Goal: Task Accomplishment & Management: Manage account settings

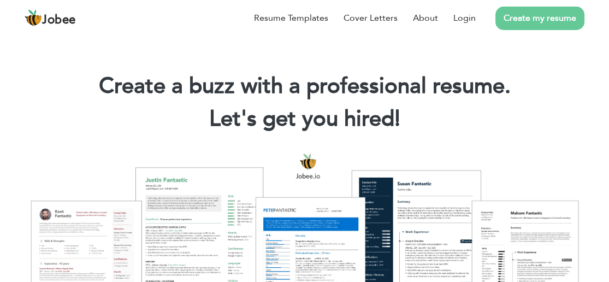
click at [470, 27] on li "Login" at bounding box center [457, 18] width 38 height 28
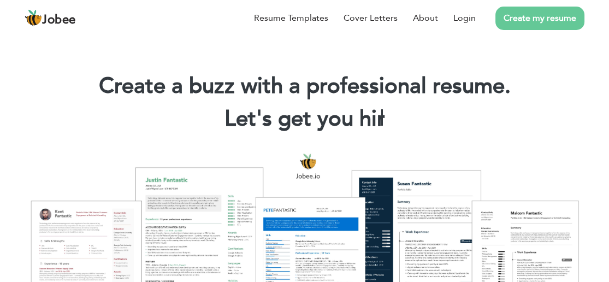
click at [463, 17] on link "Login" at bounding box center [464, 17] width 22 height 13
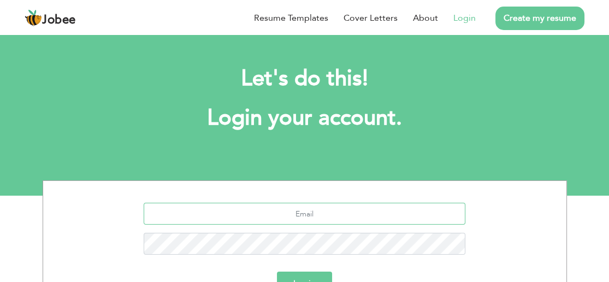
click at [329, 211] on input "text" at bounding box center [305, 214] width 322 height 22
type input "ADDPOSTING104@GMAIL.COM"
click at [277, 271] on button "Login" at bounding box center [304, 283] width 55 height 24
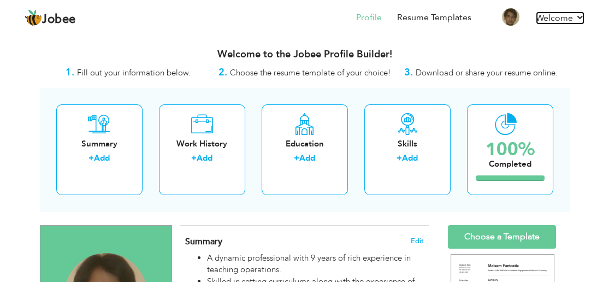
click at [567, 17] on link "Welcome" at bounding box center [560, 17] width 49 height 13
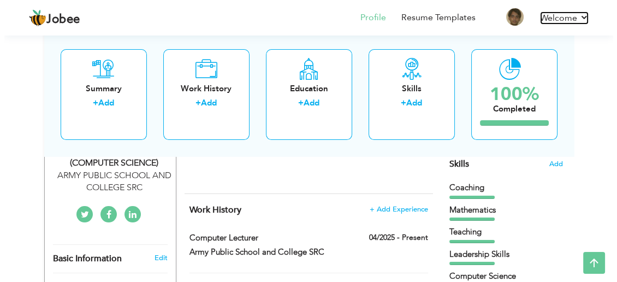
scroll to position [255, 0]
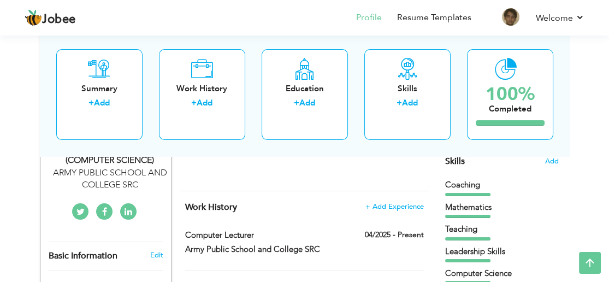
click at [0, 0] on span at bounding box center [0, 0] width 0 height 0
type input "Computer lecturer"
type input "Army Public School and College SRC"
type input "04/2025"
checkbox input "true"
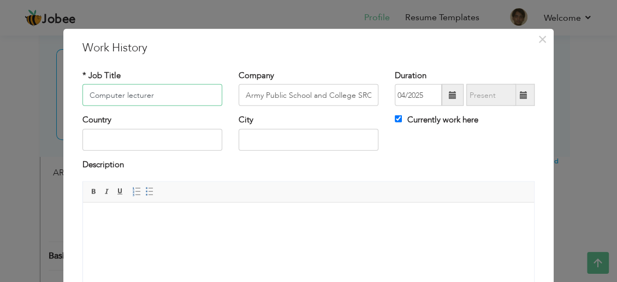
click at [101, 95] on input "Computer lecturer" at bounding box center [152, 95] width 140 height 22
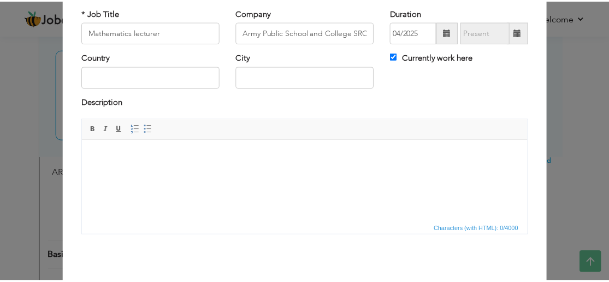
scroll to position [104, 0]
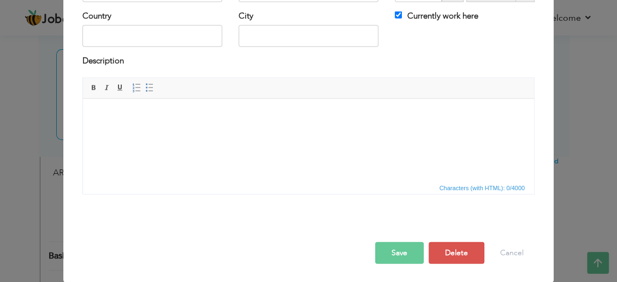
click at [404, 252] on button "Save" at bounding box center [399, 253] width 49 height 22
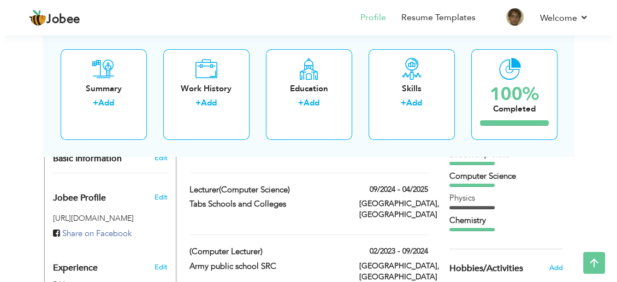
scroll to position [358, 0]
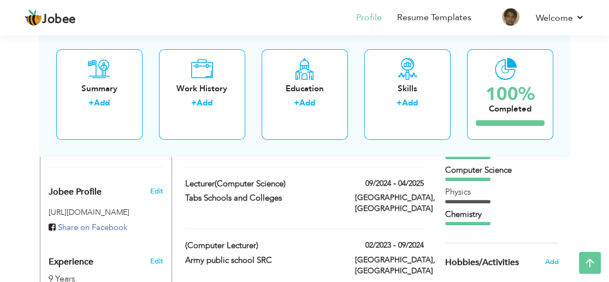
click at [0, 0] on span at bounding box center [0, 0] width 0 height 0
type input "Lecturer(Computer Science)"
type input "Tabs Schools and Colleges"
type input "09/2024"
type input "04/2025"
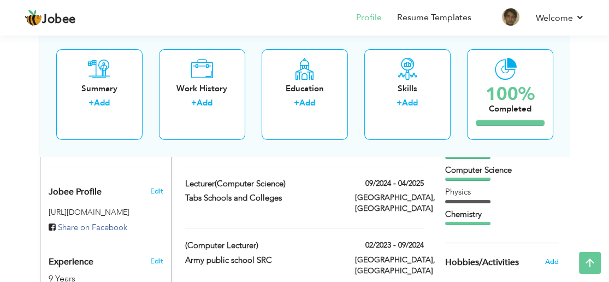
type input "[GEOGRAPHIC_DATA]"
checkbox input "false"
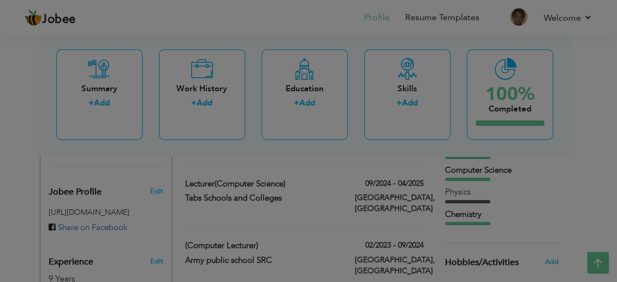
scroll to position [0, 0]
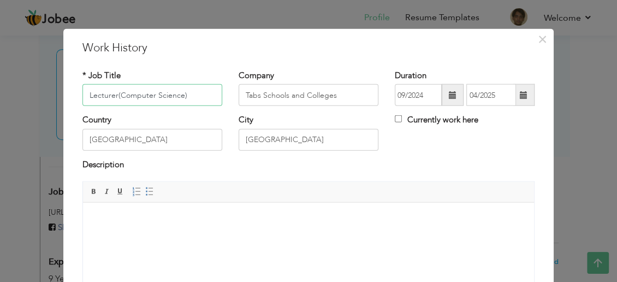
drag, startPoint x: 179, startPoint y: 92, endPoint x: 115, endPoint y: 93, distance: 63.9
click at [115, 93] on input "Lecturer(Computer Science)" at bounding box center [152, 95] width 140 height 22
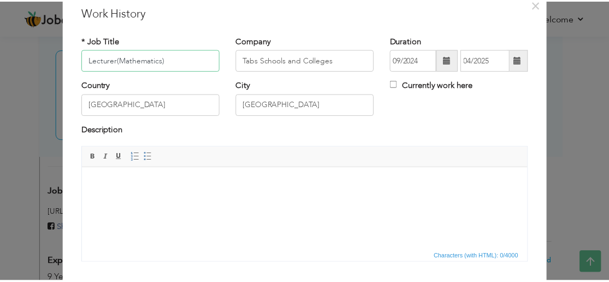
scroll to position [104, 0]
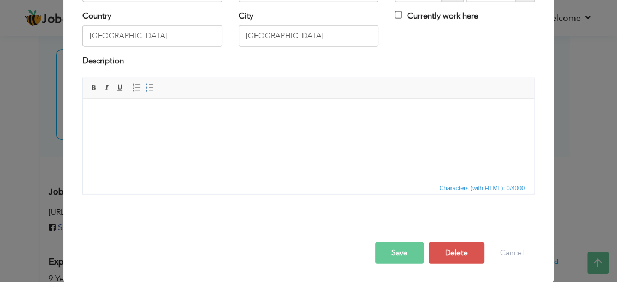
click at [397, 247] on button "Save" at bounding box center [399, 253] width 49 height 22
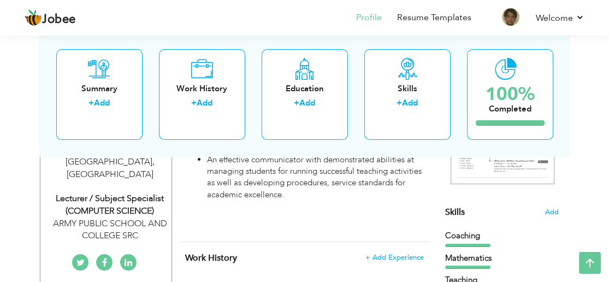
scroll to position [206, 0]
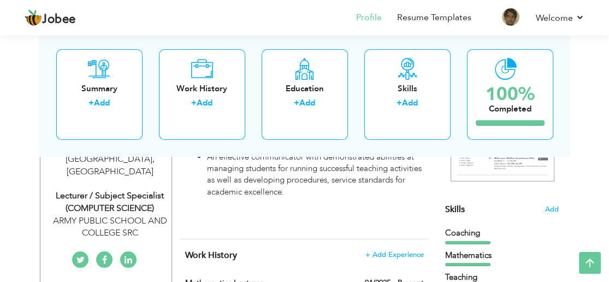
click at [556, 206] on span "Add" at bounding box center [552, 209] width 14 height 10
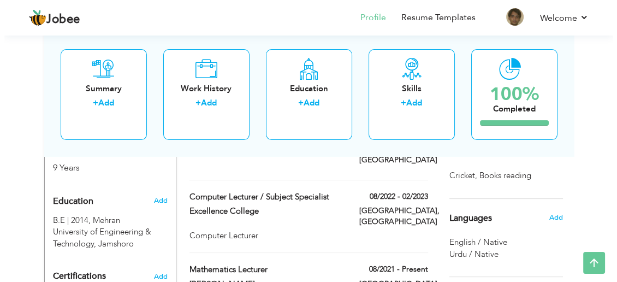
scroll to position [468, 0]
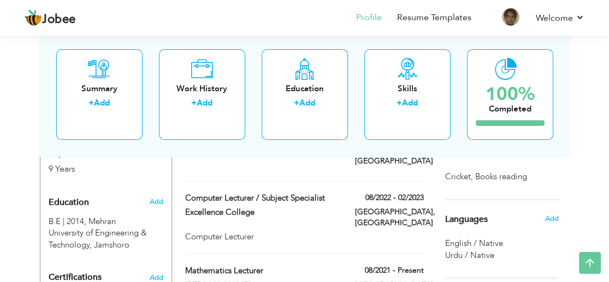
click at [0, 0] on span at bounding box center [0, 0] width 0 height 0
type input "Computer Lecturer / Subject Specialist"
type input "Excellence College"
type input "08/2022"
type input "02/2023"
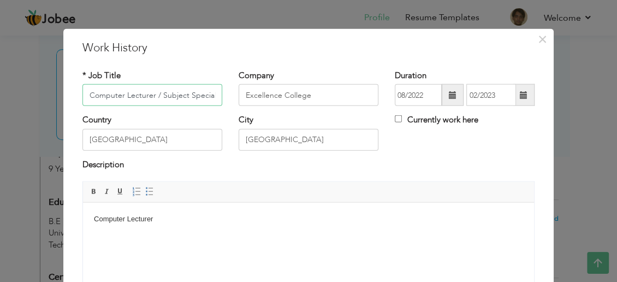
scroll to position [0, 5]
click at [90, 94] on input "Computer Lecturer / Subject Specialist" at bounding box center [152, 95] width 140 height 22
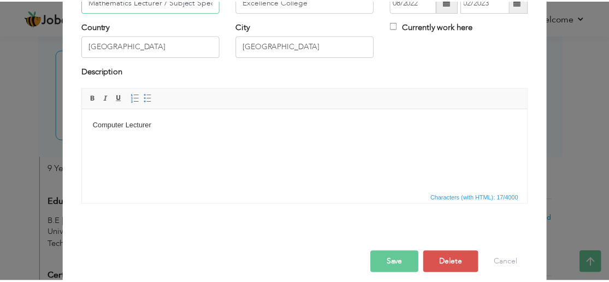
scroll to position [104, 0]
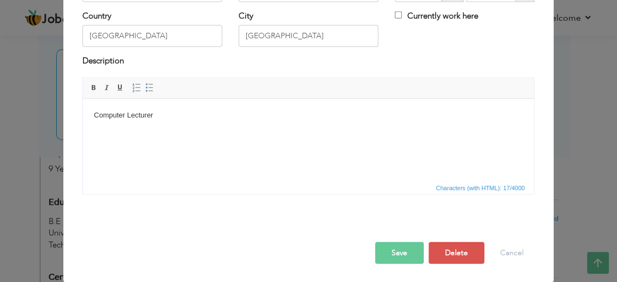
click at [396, 252] on button "Save" at bounding box center [399, 253] width 49 height 22
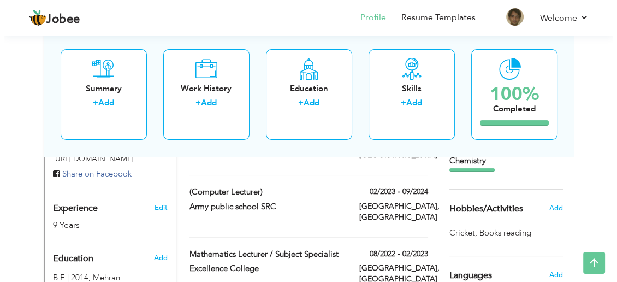
scroll to position [388, 0]
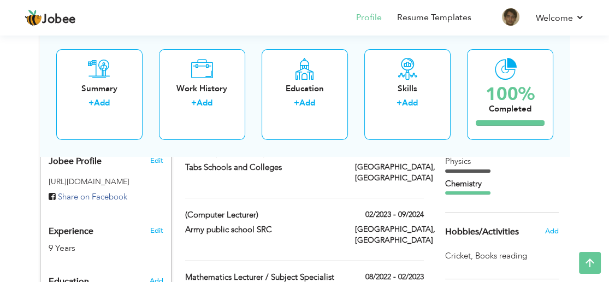
click at [199, 212] on label "(Computer lecturer)" at bounding box center [261, 214] width 153 height 11
type input "(Computer lecturer)"
type input "Army public school SRC"
type input "02/2023"
type input "09/2024"
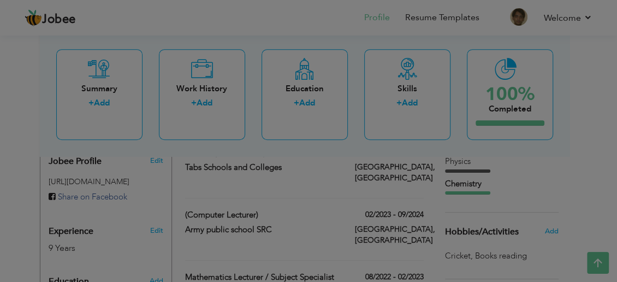
scroll to position [0, 0]
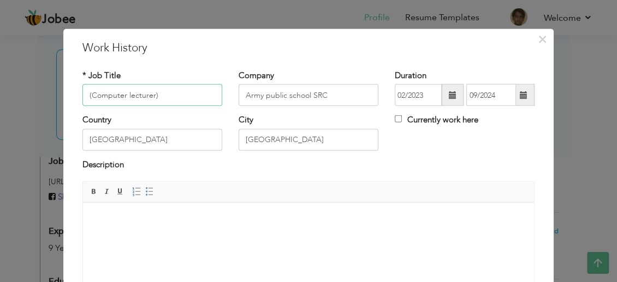
drag, startPoint x: 146, startPoint y: 95, endPoint x: 33, endPoint y: 90, distance: 113.2
click at [33, 90] on div "× Work History * Job Title (Computer lecturer) Company Army public school SRC D…" at bounding box center [308, 141] width 617 height 282
type input ")"
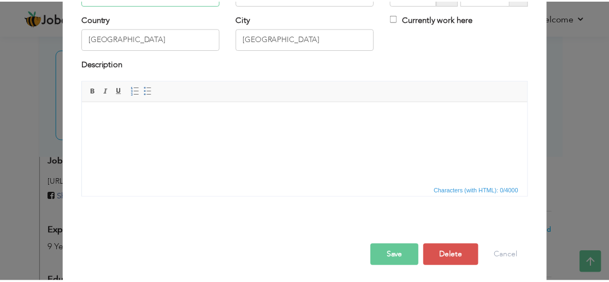
scroll to position [104, 0]
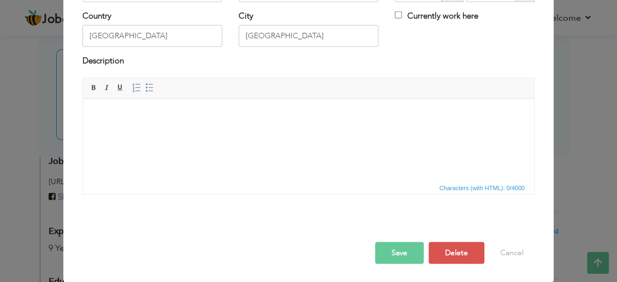
click at [383, 251] on button "Save" at bounding box center [399, 253] width 49 height 22
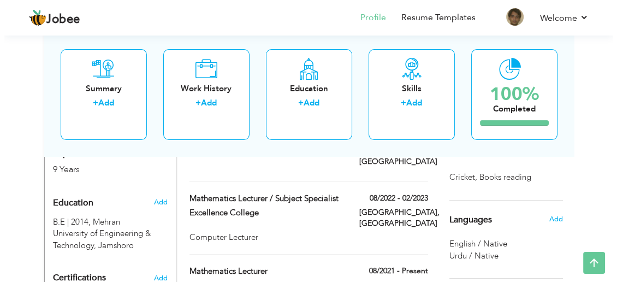
scroll to position [468, 0]
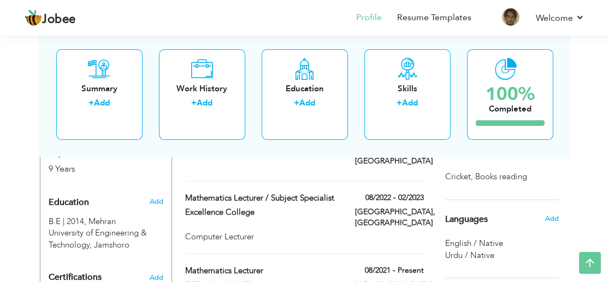
click at [259, 237] on div "Computer Lecturer" at bounding box center [304, 236] width 239 height 11
type input "Mathematics Lecturer / Subject Specialist"
type input "Excellence College"
type input "08/2022"
type input "02/2023"
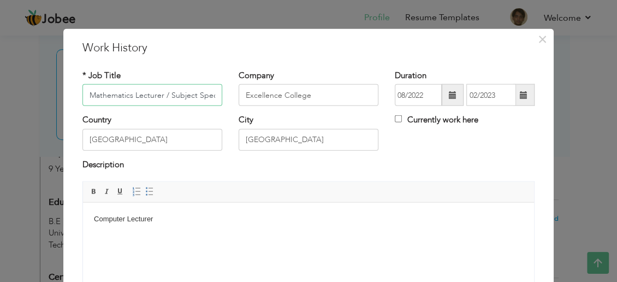
scroll to position [0, 14]
click at [104, 97] on input "Mathematics Lecturer / Subject Specialist" at bounding box center [152, 95] width 140 height 22
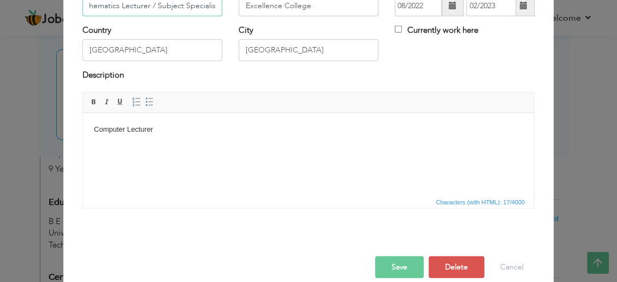
scroll to position [91, 0]
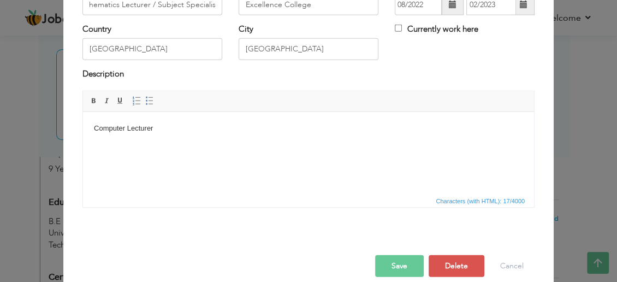
click at [110, 128] on body "Computer Lecturer" at bounding box center [308, 127] width 429 height 11
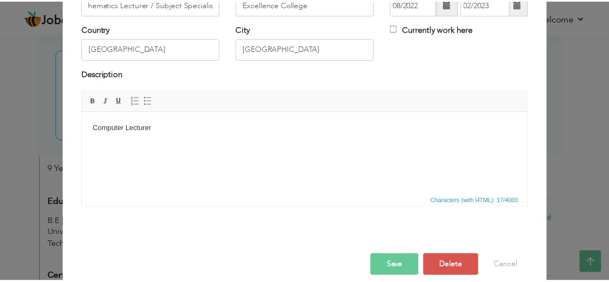
scroll to position [0, 0]
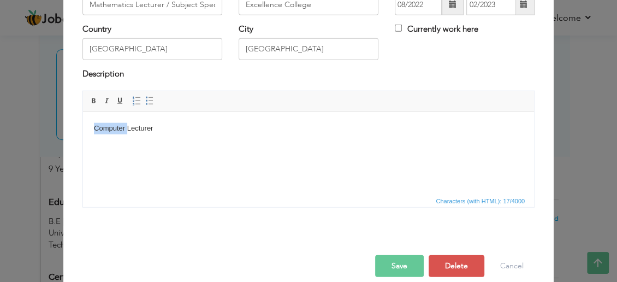
click at [110, 128] on body "Computer Lecturer" at bounding box center [308, 127] width 429 height 11
click at [381, 261] on button "Save" at bounding box center [399, 266] width 49 height 22
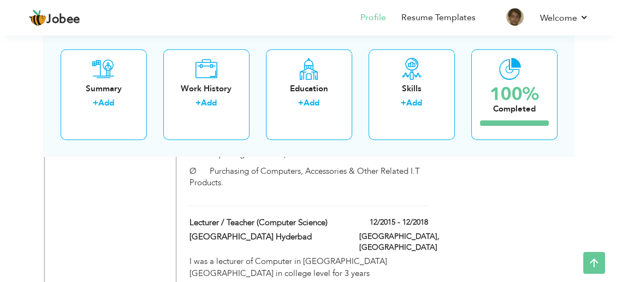
scroll to position [1044, 0]
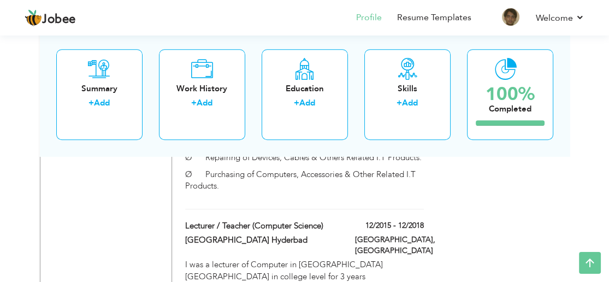
click at [0, 0] on span at bounding box center [0, 0] width 0 height 0
type input "Lecturer / Teacher (Computer Science)"
type input "[GEOGRAPHIC_DATA] Hyderbad"
type input "12/2015"
type input "12/2018"
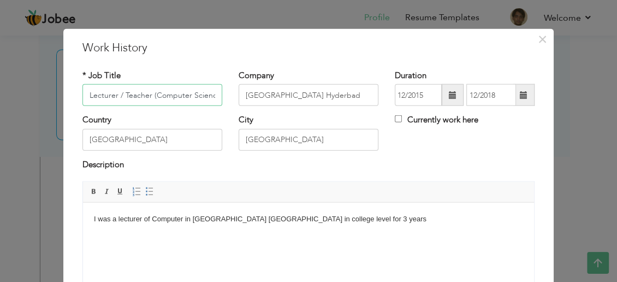
scroll to position [0, 4]
drag, startPoint x: 208, startPoint y: 94, endPoint x: 147, endPoint y: 95, distance: 60.1
click at [147, 95] on input "Lecturer / Teacher (Computer Science)" at bounding box center [152, 95] width 140 height 22
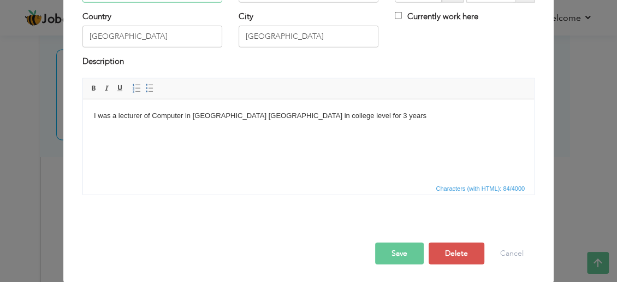
scroll to position [104, 0]
type input "Lecturer / Teacher (Mathematics)"
click at [393, 251] on button "Save" at bounding box center [399, 253] width 49 height 22
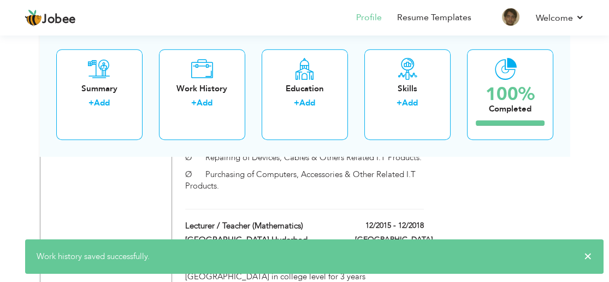
click at [298, 259] on div "I was a lecturer of Computer in leeds college hyderabad in college level for 3 …" at bounding box center [304, 270] width 239 height 23
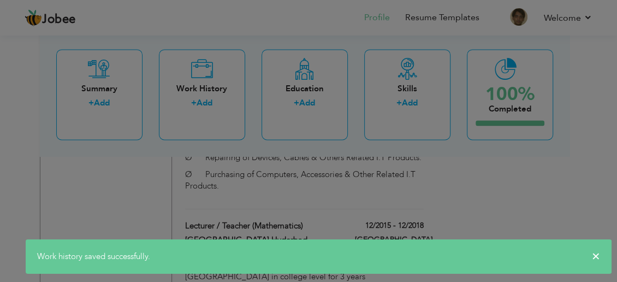
scroll to position [0, 0]
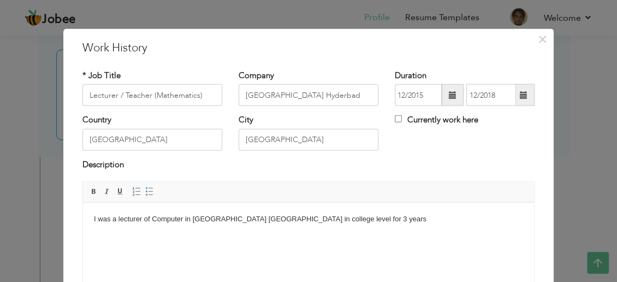
click at [174, 217] on body "I was a lecturer of Computer in leeds college hyderabad in college level for 3 …" at bounding box center [308, 218] width 429 height 11
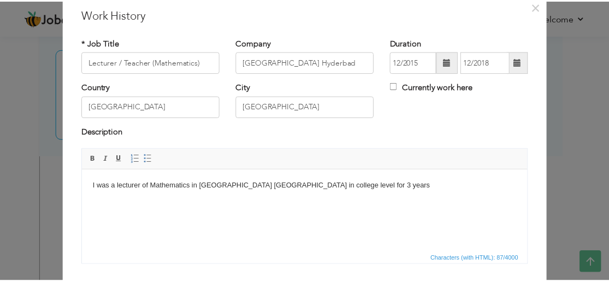
scroll to position [104, 0]
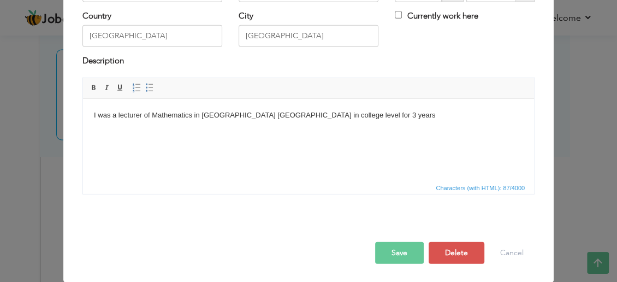
click at [385, 259] on button "Save" at bounding box center [399, 253] width 49 height 22
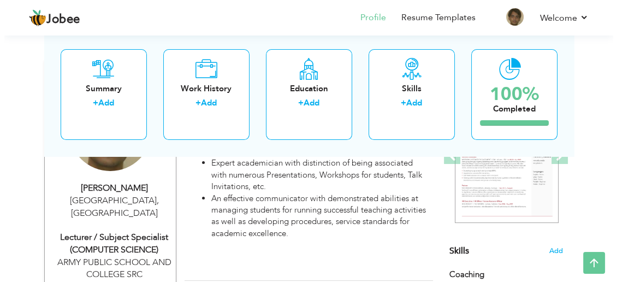
scroll to position [188, 0]
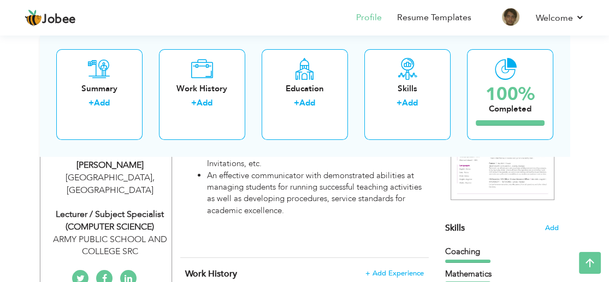
click at [89, 208] on div "Lecturer / Subject Specialist (COMPUTER SCIENCE)" at bounding box center [110, 220] width 123 height 25
type input "Zubair"
type input "[PERSON_NAME]"
type input "03463892069"
select select "number:166"
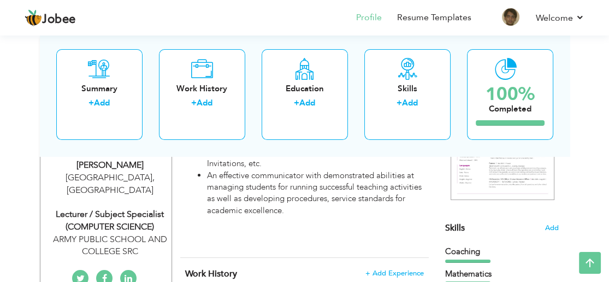
type input "[GEOGRAPHIC_DATA]"
select select "number:11"
type input "ARMY PUBLIC SCHOOL AND COLLEGE SRC"
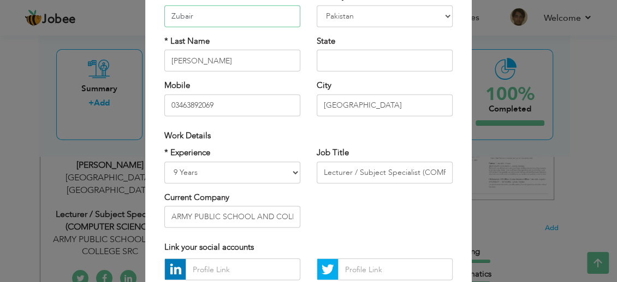
scroll to position [121, 0]
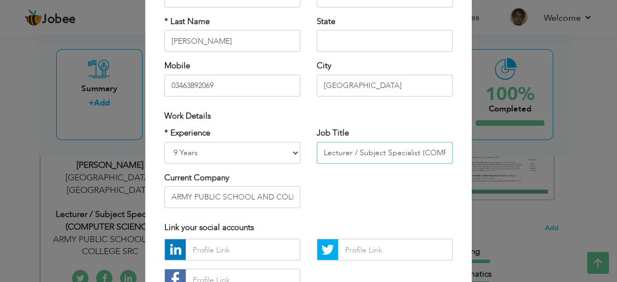
click at [440, 152] on input "Lecturer / Subject Specialist (COMPUTER SCIENCE)" at bounding box center [385, 152] width 136 height 22
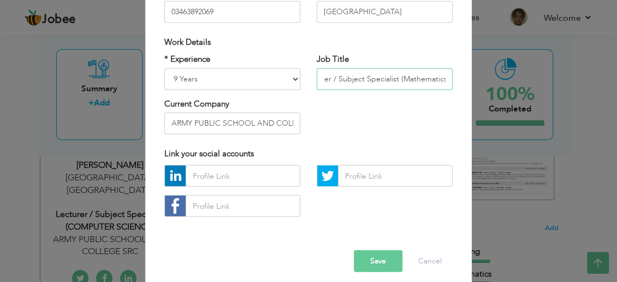
scroll to position [204, 0]
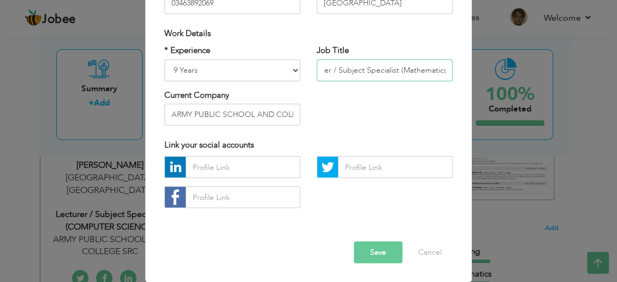
type input "Lecturer / Subject Specialist (Mathematics)"
click at [375, 251] on button "Save" at bounding box center [378, 252] width 49 height 22
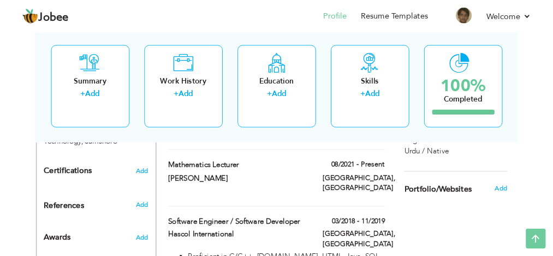
scroll to position [0, 0]
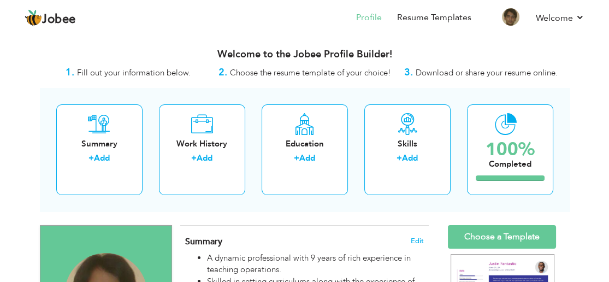
click at [458, 26] on li "Resume Templates" at bounding box center [427, 18] width 90 height 29
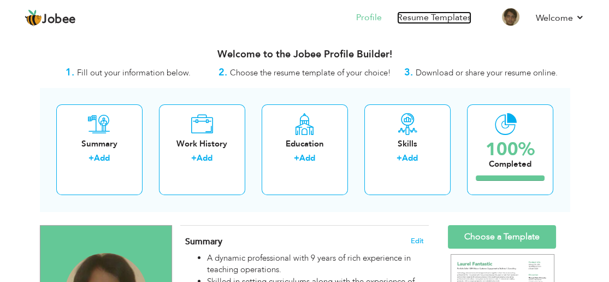
click at [438, 15] on link "Resume Templates" at bounding box center [434, 17] width 74 height 13
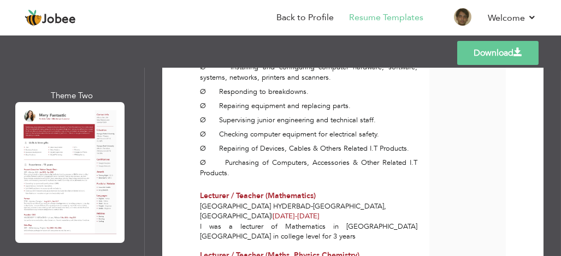
scroll to position [226, 0]
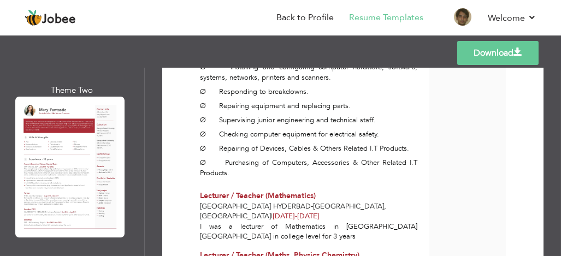
click at [64, 172] on div at bounding box center [69, 167] width 109 height 141
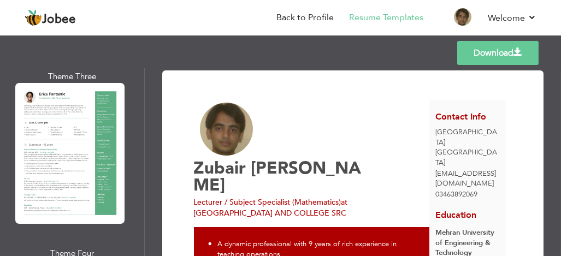
scroll to position [403, 0]
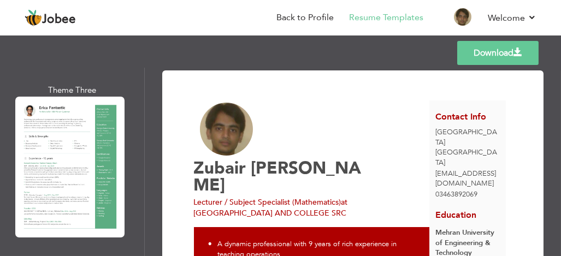
click at [90, 196] on div at bounding box center [69, 167] width 109 height 141
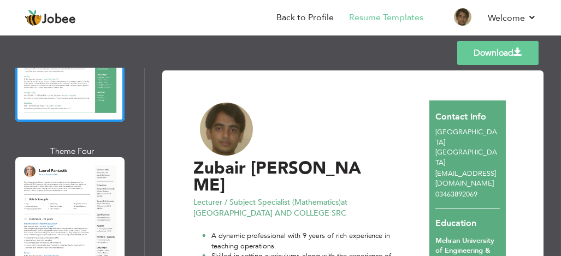
scroll to position [524, 0]
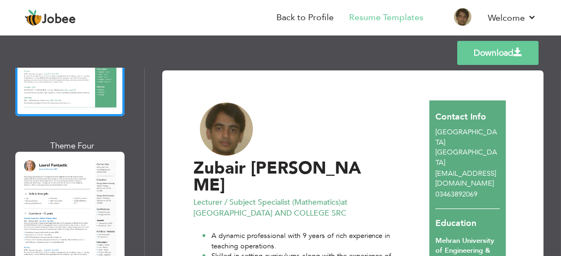
click at [457, 58] on link "Download" at bounding box center [497, 53] width 81 height 24
